Goal: Use online tool/utility: Utilize a website feature to perform a specific function

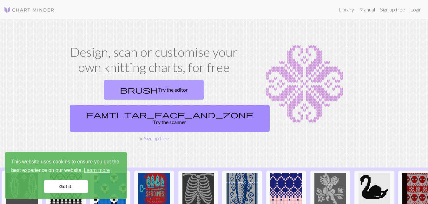
click at [114, 90] on link "brush Try the editor" at bounding box center [154, 90] width 100 height 20
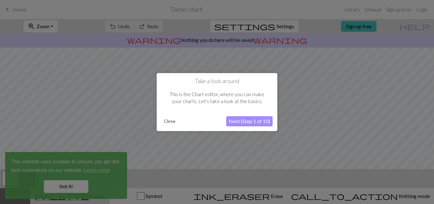
click at [260, 125] on button "Next (Step 1 of 10)" at bounding box center [249, 121] width 46 height 10
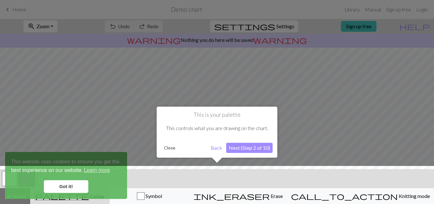
click at [257, 148] on button "Next (Step 2 of 10)" at bounding box center [249, 148] width 46 height 10
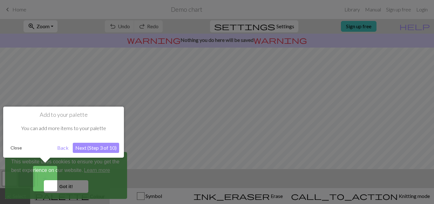
click at [93, 147] on button "Next (Step 3 of 10)" at bounding box center [96, 148] width 46 height 10
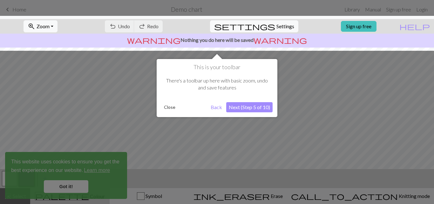
click at [255, 109] on button "Next (Step 5 of 10)" at bounding box center [249, 107] width 46 height 10
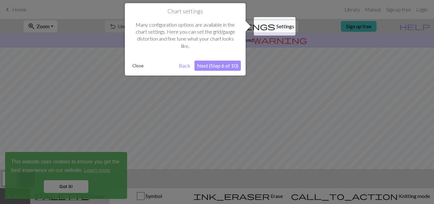
click at [218, 66] on button "Next (Step 6 of 10)" at bounding box center [217, 66] width 46 height 10
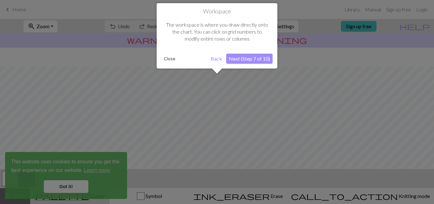
scroll to position [38, 0]
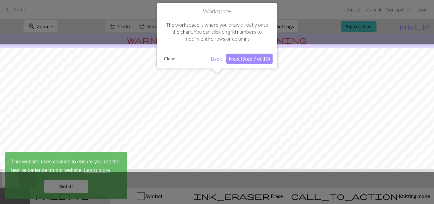
click at [259, 61] on button "Next (Step 7 of 10)" at bounding box center [249, 59] width 46 height 10
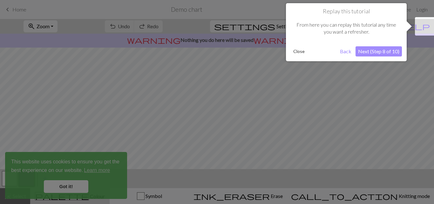
click at [369, 53] on button "Next (Step 8 of 10)" at bounding box center [378, 51] width 46 height 10
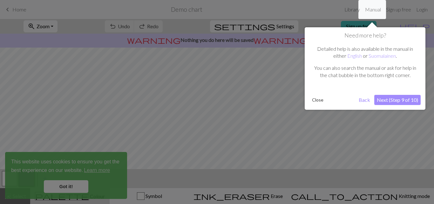
click at [389, 102] on button "Next (Step 9 of 10)" at bounding box center [397, 100] width 46 height 10
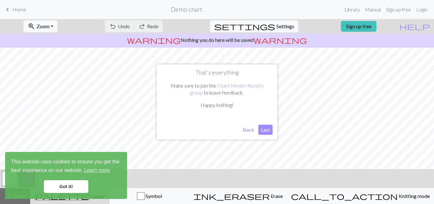
click at [267, 129] on button "Last" at bounding box center [265, 130] width 14 height 10
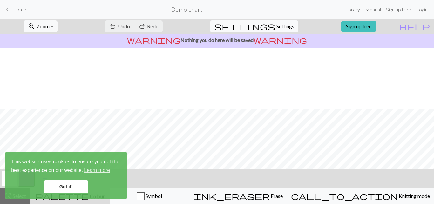
scroll to position [116, 0]
click at [65, 184] on link "Got it!" at bounding box center [66, 186] width 44 height 13
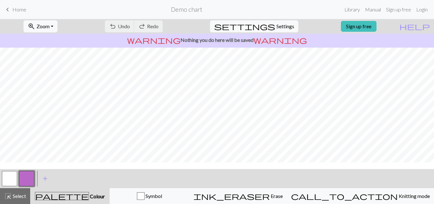
scroll to position [0, 0]
drag, startPoint x: 212, startPoint y: 170, endPoint x: 211, endPoint y: 182, distance: 12.4
click at [211, 182] on div "< > add Add a colour" at bounding box center [217, 178] width 434 height 19
click at [57, 25] on button "zoom_in Zoom Zoom" at bounding box center [40, 26] width 34 height 12
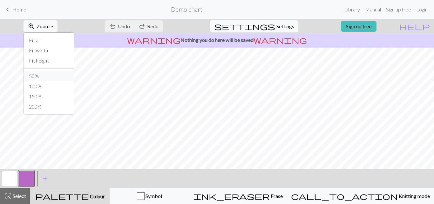
click at [52, 77] on button "50%" at bounding box center [49, 76] width 50 height 10
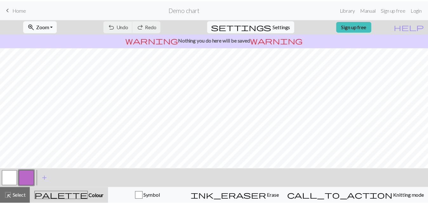
scroll to position [0, 0]
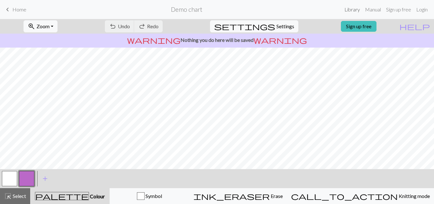
click at [348, 10] on link "Library" at bounding box center [352, 9] width 21 height 13
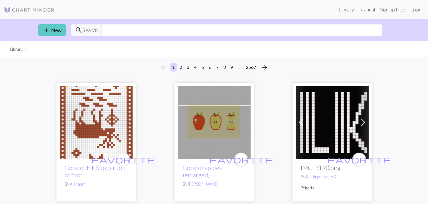
click at [53, 28] on link "add New" at bounding box center [51, 30] width 27 height 12
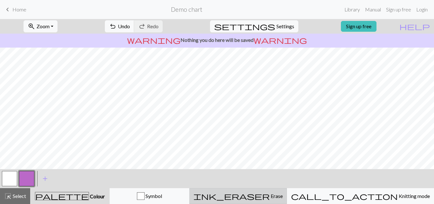
click at [270, 196] on span "ink_eraser" at bounding box center [231, 196] width 76 height 9
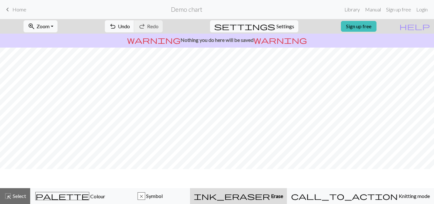
click at [270, 196] on span "ink_eraser" at bounding box center [232, 196] width 76 height 9
click at [270, 197] on span "ink_eraser" at bounding box center [232, 196] width 76 height 9
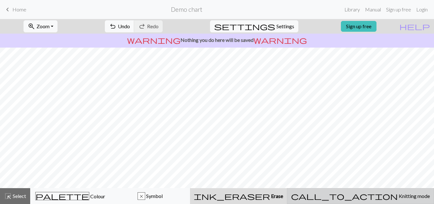
click at [398, 198] on span "Knitting mode" at bounding box center [414, 196] width 32 height 6
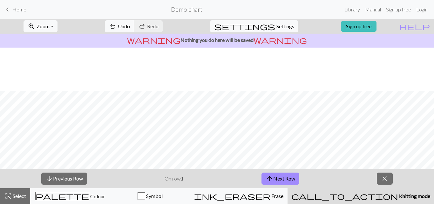
scroll to position [116, 0]
click at [284, 177] on button "arrow_upward Next Row" at bounding box center [280, 179] width 38 height 12
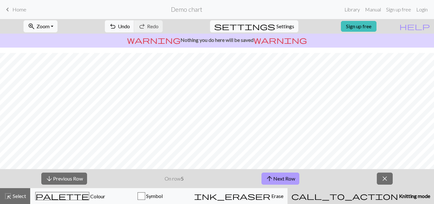
click at [284, 177] on button "arrow_upward Next Row" at bounding box center [280, 179] width 38 height 12
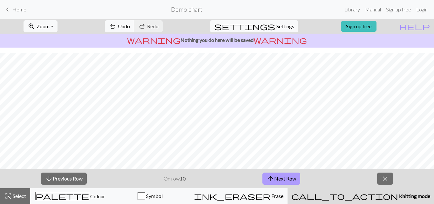
click at [284, 177] on button "arrow_upward Next Row" at bounding box center [281, 179] width 38 height 12
